Goal: Browse casually: Explore the website without a specific task or goal

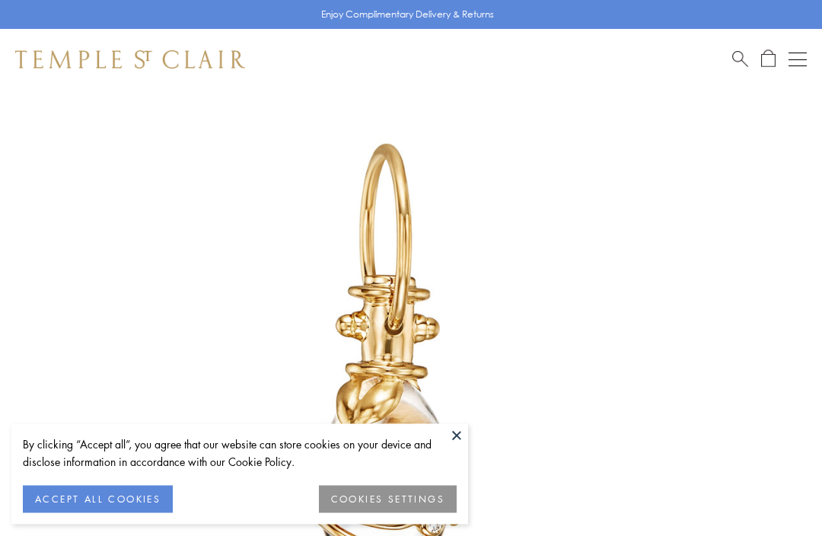
scroll to position [90, 0]
click at [459, 435] on button at bounding box center [456, 435] width 23 height 23
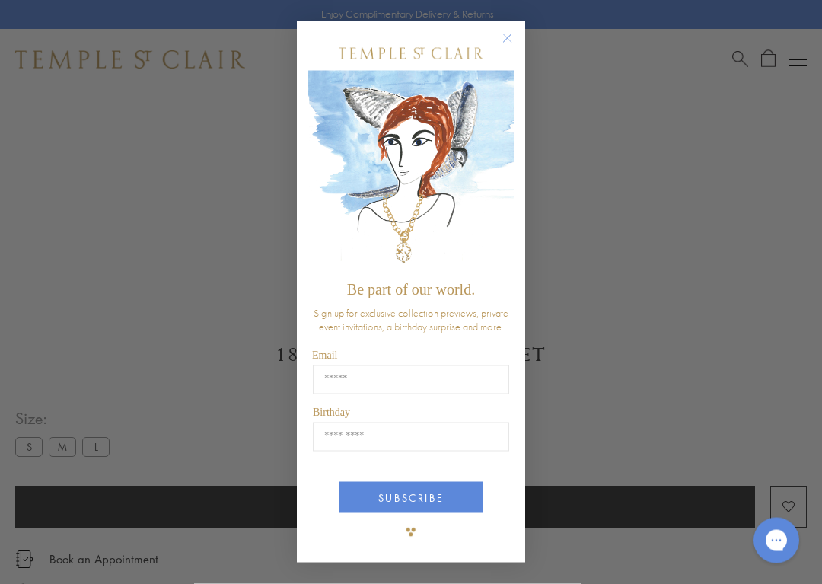
scroll to position [570, 0]
click at [513, 40] on circle "Close dialog" at bounding box center [507, 38] width 18 height 18
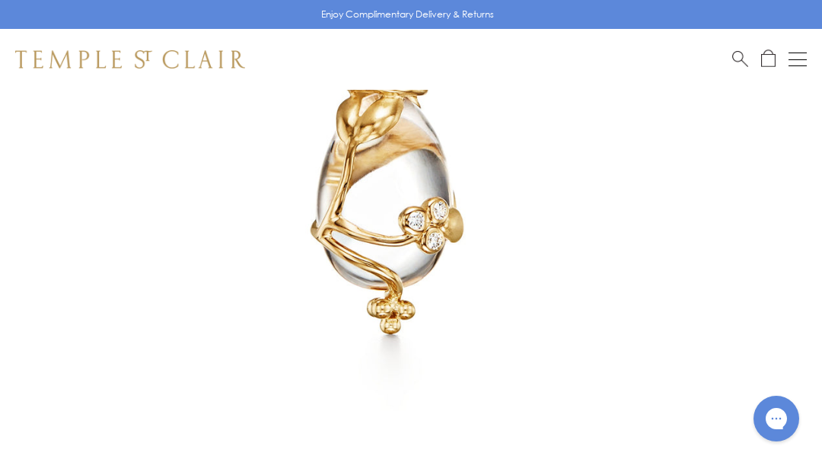
scroll to position [360, 0]
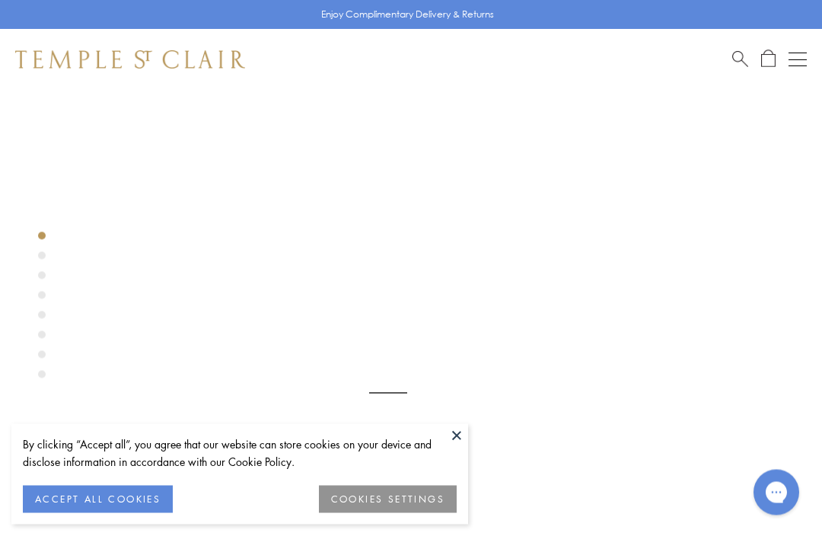
scroll to position [90, 0]
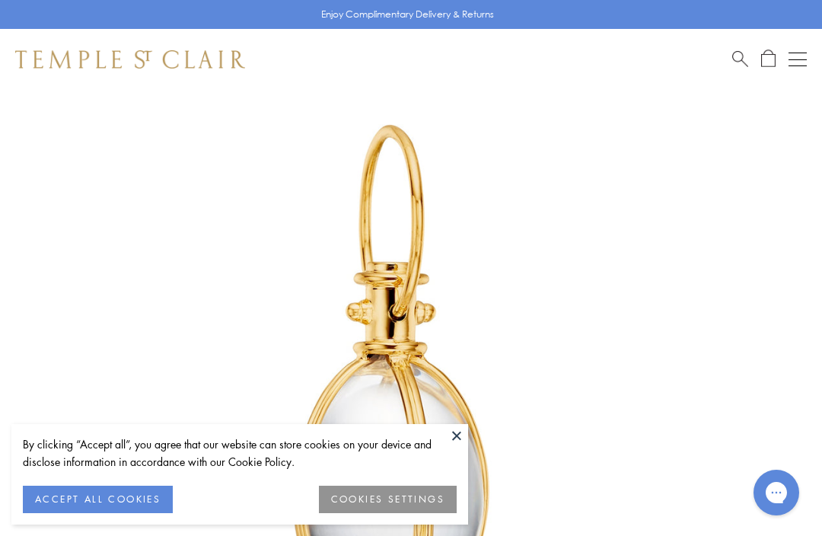
click at [126, 490] on button "ACCEPT ALL COOKIES" at bounding box center [98, 498] width 150 height 27
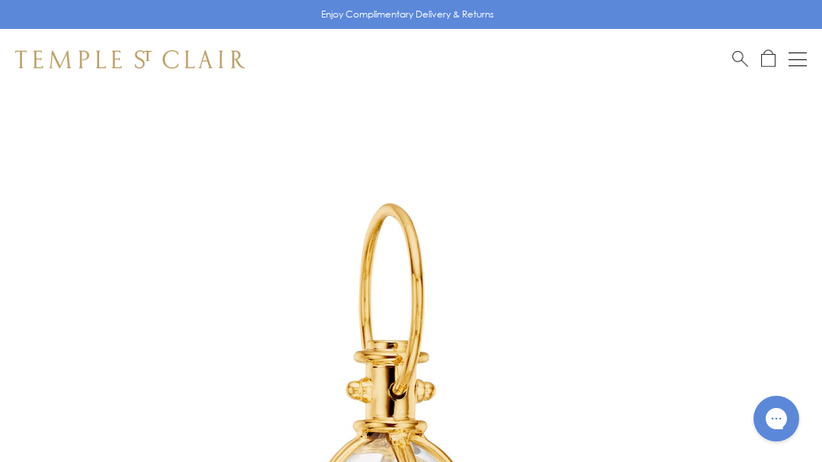
scroll to position [10, 0]
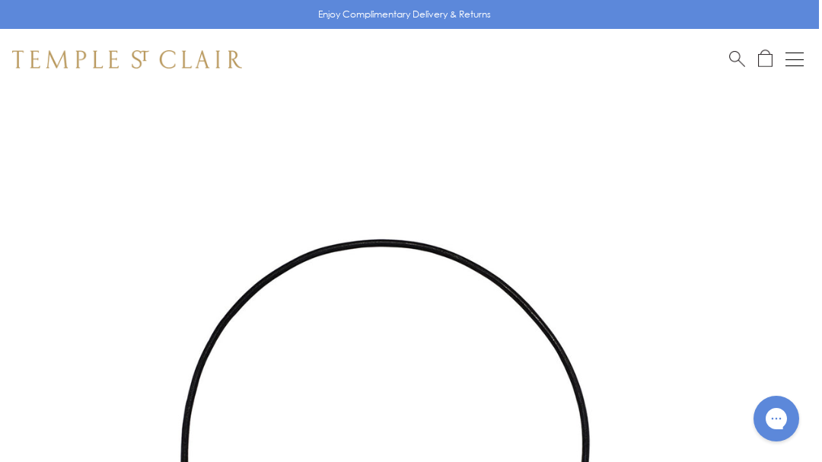
scroll to position [0, 3]
